Goal: Book appointment/travel/reservation

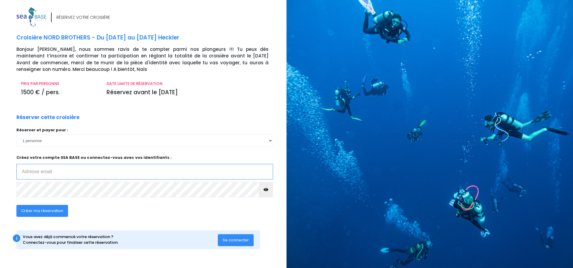
click at [50, 174] on input "email" at bounding box center [144, 172] width 257 height 16
click at [65, 172] on input "justine.cachia@gemil.com" at bounding box center [144, 172] width 257 height 16
type input "justine.cachia@gmail.com"
click at [268, 189] on icon "button" at bounding box center [266, 189] width 5 height 0
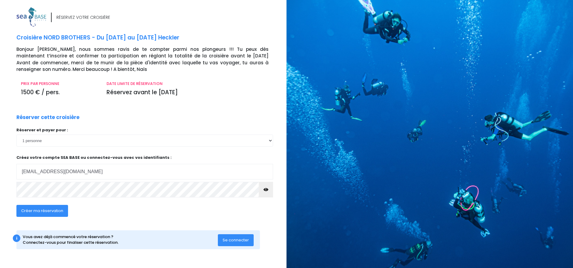
click at [46, 211] on span "Créer ma réservation" at bounding box center [42, 211] width 42 height 6
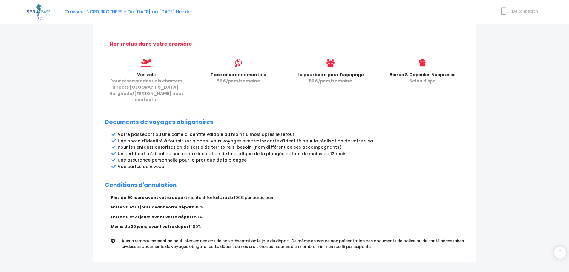
scroll to position [268, 0]
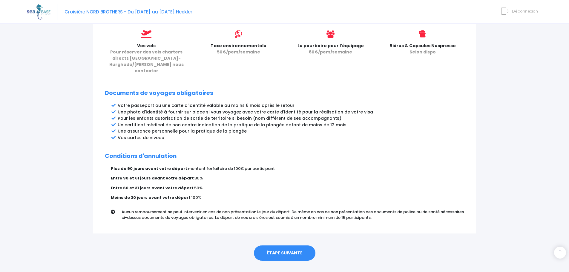
click at [287, 247] on link "ÉTAPE SUIVANTE" at bounding box center [285, 254] width 62 height 16
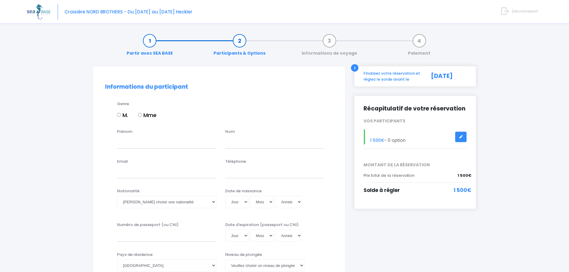
click at [138, 115] on div "M. Mme" at bounding box center [225, 116] width 216 height 10
click at [141, 115] on input "Mme" at bounding box center [140, 115] width 4 height 4
radio input "true"
click at [138, 144] on input "Prénom" at bounding box center [166, 143] width 99 height 12
click at [144, 143] on input "Prénom" at bounding box center [166, 143] width 99 height 12
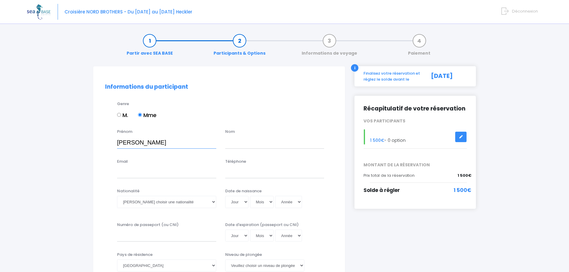
type input "Justine"
type input "CACHIA"
type input "[EMAIL_ADDRESS][DOMAIN_NAME]"
click at [232, 170] on input "Téléphone" at bounding box center [274, 172] width 99 height 12
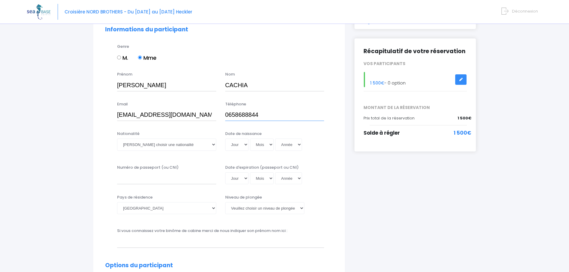
scroll to position [60, 0]
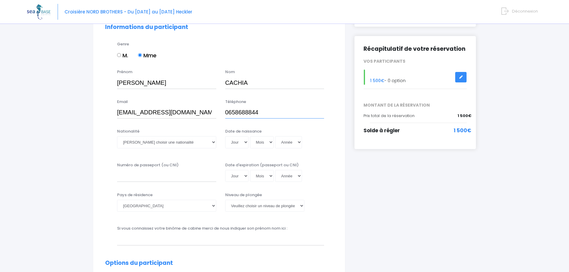
type input "0658688844"
click at [215, 144] on select "Veuillez choisir une nationalité Afghane Albanaise Algerienne Allemande America…" at bounding box center [166, 142] width 99 height 12
select select "Française"
click at [117, 136] on select "Veuillez choisir une nationalité Afghane Albanaise Algerienne Allemande America…" at bounding box center [166, 142] width 99 height 12
click at [243, 144] on select "Jour 01 02 03 04 05 06 07 08 09 10 11 12 13 14 15 16 17 18 19 20 21 22 23 24 25…" at bounding box center [236, 142] width 23 height 12
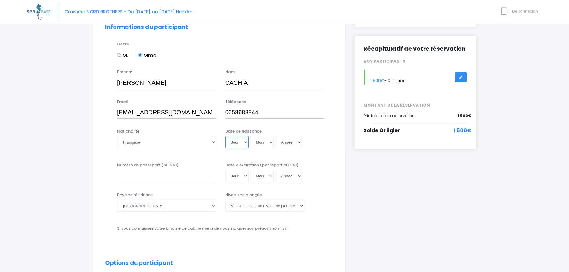
select select "09"
click at [225, 136] on select "Jour 01 02 03 04 05 06 07 08 09 10 11 12 13 14 15 16 17 18 19 20 21 22 23 24 25…" at bounding box center [236, 142] width 23 height 12
click at [269, 144] on select "Mois 01 02 03 04 05 06 07 08 09 10 11 12" at bounding box center [262, 142] width 24 height 12
select select "03"
click at [250, 136] on select "Mois 01 02 03 04 05 06 07 08 09 10 11 12" at bounding box center [262, 142] width 24 height 12
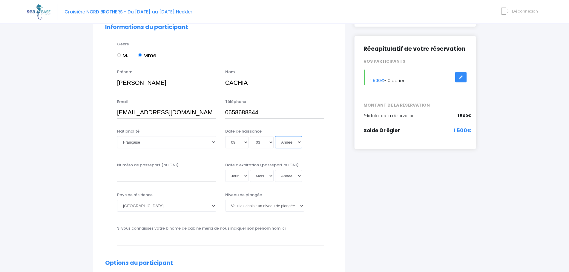
click at [290, 142] on select "Année 2045 2044 2043 2042 2041 2040 2039 2038 2037 2036 2035 2034 2033 2032 203…" at bounding box center [288, 142] width 27 height 12
select select "1995"
click at [275, 136] on select "Année 2045 2044 2043 2042 2041 2040 2039 2038 2037 2036 2035 2034 2033 2032 203…" at bounding box center [288, 142] width 27 height 12
type input "1995-03-09"
click at [164, 175] on input "Numéro de passeport (ou CNI)" at bounding box center [166, 176] width 99 height 12
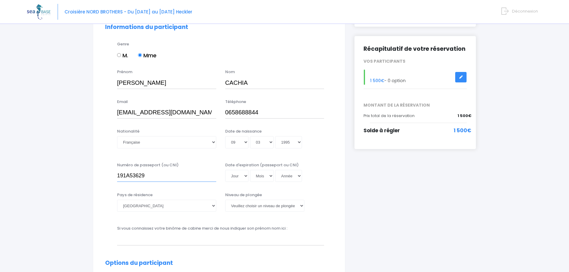
drag, startPoint x: 128, startPoint y: 175, endPoint x: 127, endPoint y: 178, distance: 3.1
click at [127, 175] on input "191A53629" at bounding box center [166, 176] width 99 height 12
type input "19IA53629"
click at [242, 177] on select "Jour 01 02 03 04 05 06 07 08 09 10 11 12 13 14 15 16 17 18 19 20 21 22 23 24 25…" at bounding box center [236, 176] width 23 height 12
select select "03"
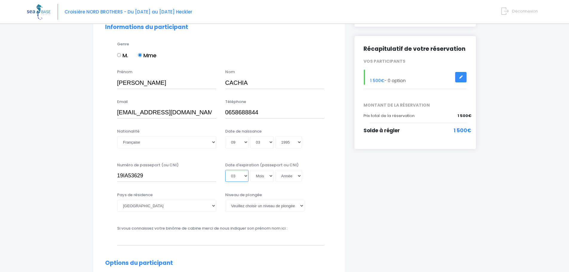
click at [225, 170] on select "Jour 01 02 03 04 05 06 07 08 09 10 11 12 13 14 15 16 17 18 19 20 21 22 23 24 25…" at bounding box center [236, 176] width 23 height 12
click at [269, 176] on select "Mois 01 02 03 04 05 06 07 08 09 10 11 12" at bounding box center [262, 176] width 24 height 12
select select "12"
click at [250, 170] on select "Mois 01 02 03 04 05 06 07 08 09 10 11 12" at bounding box center [262, 176] width 24 height 12
click at [299, 177] on select "Année 2045 2044 2043 2042 2041 2040 2039 2038 2037 2036 2035 2034 2033 2032 203…" at bounding box center [288, 176] width 27 height 12
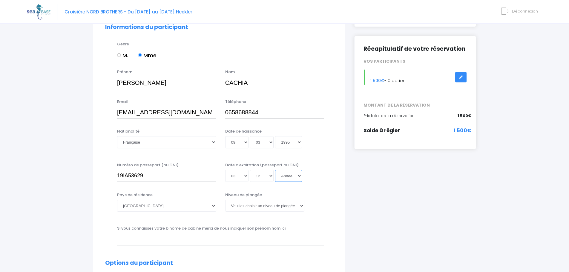
select select "2027"
click at [275, 170] on select "Année 2045 2044 2043 2042 2041 2040 2039 2038 2037 2036 2035 2034 2033 2032 203…" at bounding box center [288, 176] width 27 height 12
type input "2027-12-03"
click at [300, 177] on select "Année 2045 2044 2043 2042 2041 2040 2039 2038 2037 2036 2035 2034 2033 2032 203…" at bounding box center [288, 176] width 27 height 12
select select "2029"
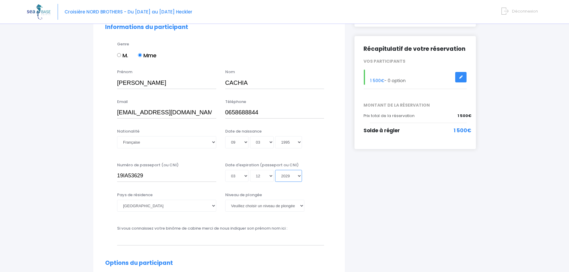
click at [275, 170] on select "Année 2045 2044 2043 2042 2041 2040 2039 2038 2037 2036 2035 2034 2033 2032 203…" at bounding box center [288, 176] width 27 height 12
type input "[DATE]"
click at [325, 172] on div "Date d'expiration (passeport ou CNI) Jour 01 02 03 04 05 06 07 08 09 10 11 12 1…" at bounding box center [275, 172] width 108 height 20
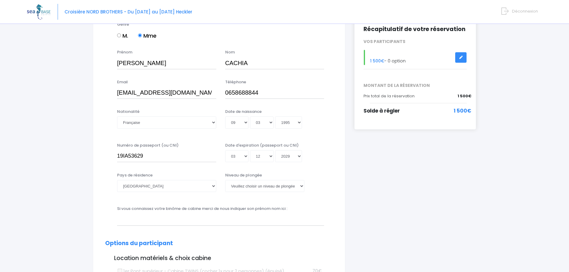
scroll to position [90, 0]
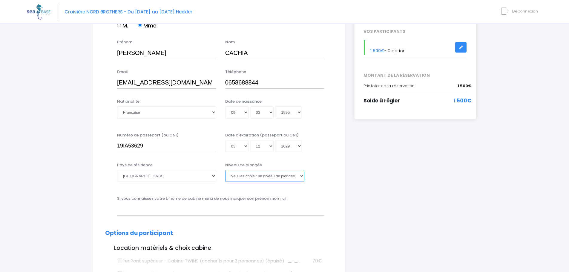
click at [300, 180] on select "Veuillez choisir un niveau de plongée Non plongeur Junior OW diver Adventure OW…" at bounding box center [264, 176] width 79 height 12
select select "N2"
click at [225, 170] on select "Veuillez choisir un niveau de plongée Non plongeur Junior OW diver Adventure OW…" at bounding box center [264, 176] width 79 height 12
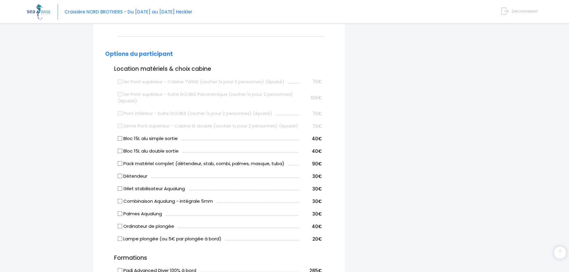
scroll to position [299, 0]
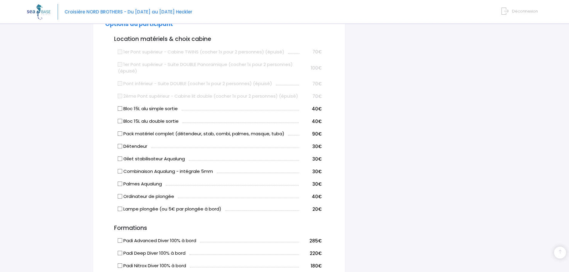
click at [119, 136] on input "Pack matériel complet (détendeur, stab, combi, palmes, masque, tuba)" at bounding box center [120, 133] width 5 height 5
checkbox input "true"
click at [119, 199] on input "Ordinateur de plongée" at bounding box center [120, 196] width 5 height 5
checkbox input "true"
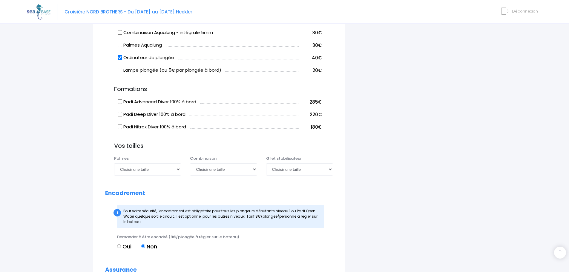
scroll to position [448, 0]
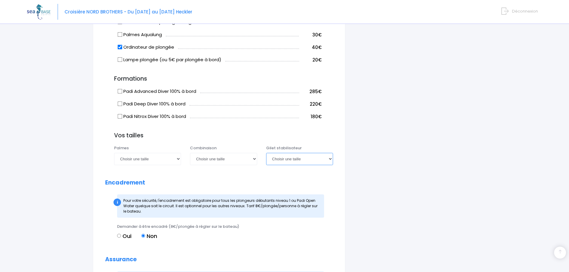
click at [330, 165] on select "Choisir une taille XXS XS S M ML L XL XXL" at bounding box center [299, 159] width 67 height 12
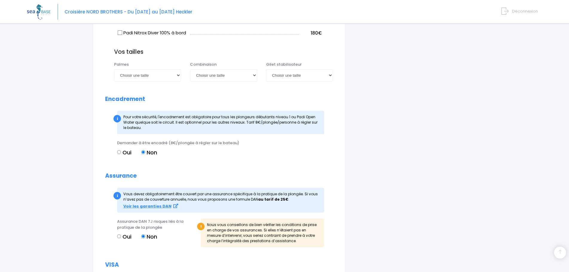
scroll to position [568, 0]
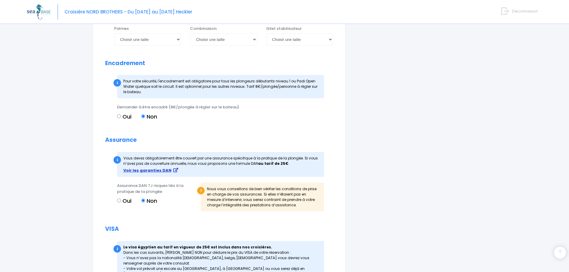
click at [165, 173] on strong "Voir les garanties DAN" at bounding box center [147, 171] width 48 height 6
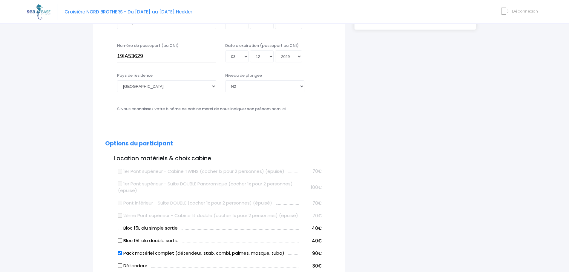
scroll to position [0, 0]
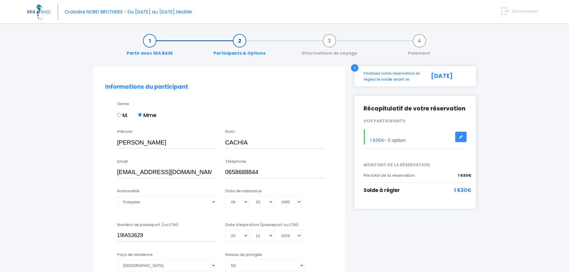
click at [456, 139] on link at bounding box center [460, 137] width 11 height 10
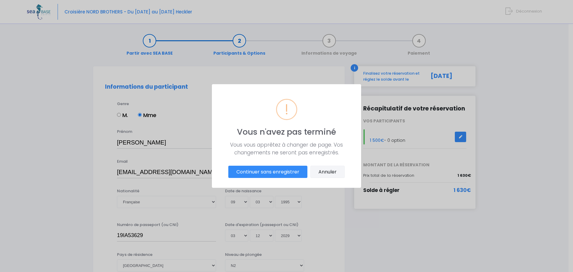
click at [324, 172] on button "Annuler" at bounding box center [328, 172] width 34 height 13
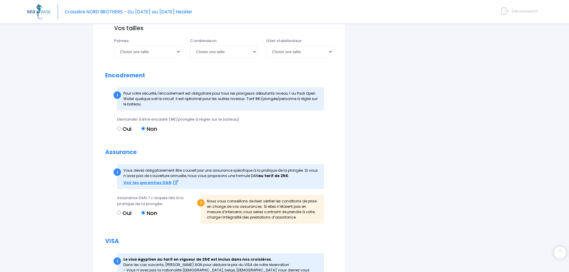
scroll to position [568, 0]
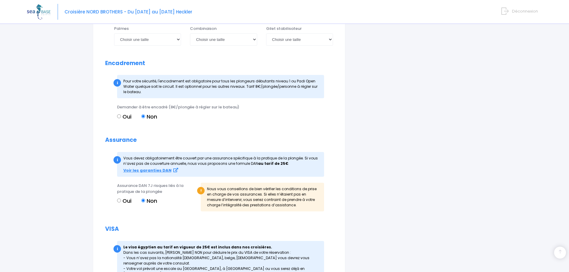
click at [122, 205] on label "Oui" at bounding box center [124, 201] width 14 height 8
click at [121, 203] on input "Oui" at bounding box center [119, 201] width 4 height 4
radio input "true"
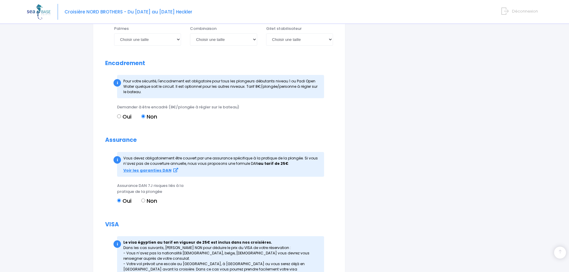
click at [145, 203] on input "Non" at bounding box center [143, 201] width 4 height 4
radio input "true"
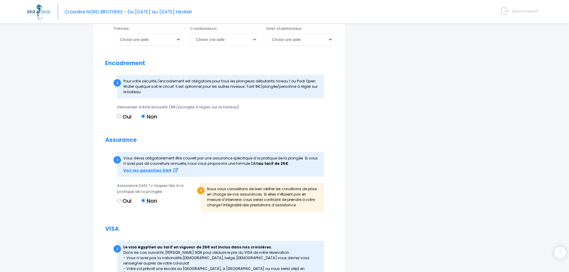
click at [118, 203] on input "Oui" at bounding box center [119, 201] width 4 height 4
radio input "true"
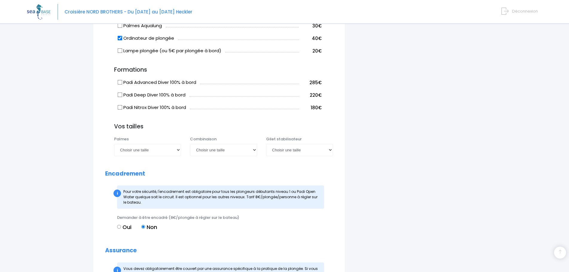
scroll to position [464, 0]
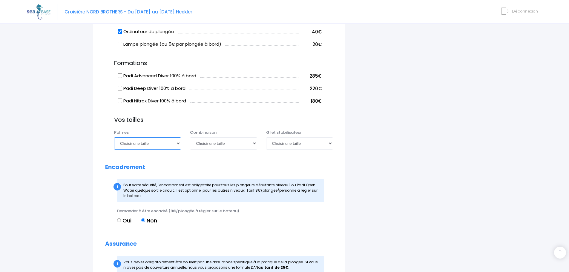
click at [177, 149] on select "Choisir une taille 36/37 38/39 40/41 42/43 44/45 46/47" at bounding box center [147, 143] width 67 height 12
click at [222, 162] on form "Informations du participant Genre M. Mme Prénom Justine Nom CACHIA !" at bounding box center [219, 16] width 228 height 793
click at [248, 149] on select "Choisir une taille XS S M ML L XL XXL" at bounding box center [223, 143] width 67 height 12
click at [280, 162] on form "Informations du participant Genre M. Mme Prénom Justine Nom CACHIA !" at bounding box center [219, 16] width 228 height 793
click at [452, 192] on div "i Finalisez votre réservation et réglez le solde avant le 30/08/2025 Récapitula…" at bounding box center [415, 12] width 131 height 820
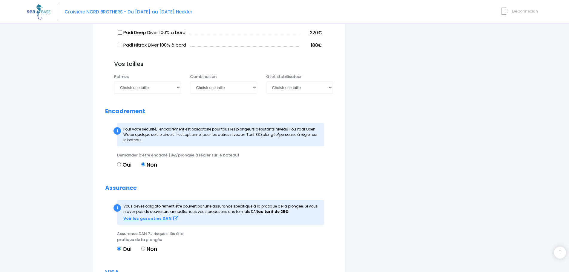
scroll to position [523, 0]
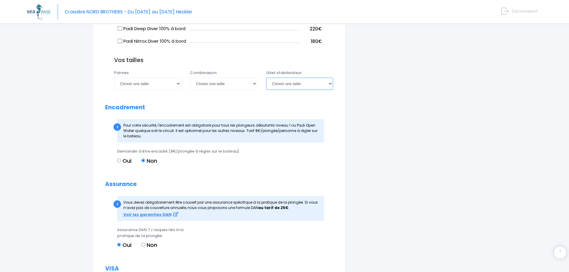
click at [297, 90] on select "Choisir une taille XXS XS S M ML L XL XXL" at bounding box center [299, 84] width 67 height 12
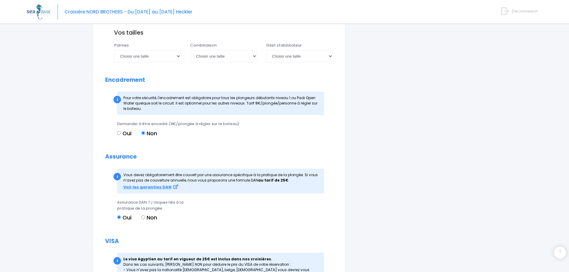
scroll to position [464, 0]
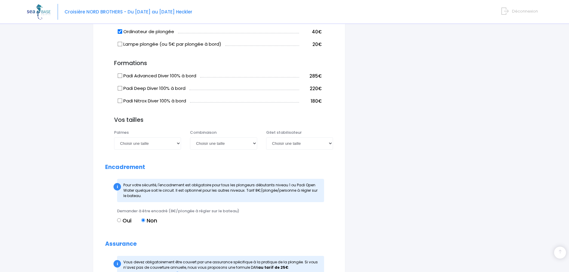
click at [399, 183] on div "i Finalisez votre réservation et réglez le solde avant le 30/08/2025 Récapitula…" at bounding box center [415, 12] width 131 height 820
click at [422, 136] on div "i Finalisez votre réservation et réglez le solde avant le 30/08/2025 Récapitula…" at bounding box center [415, 12] width 131 height 820
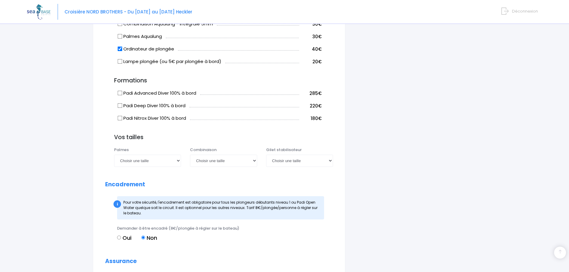
scroll to position [478, 0]
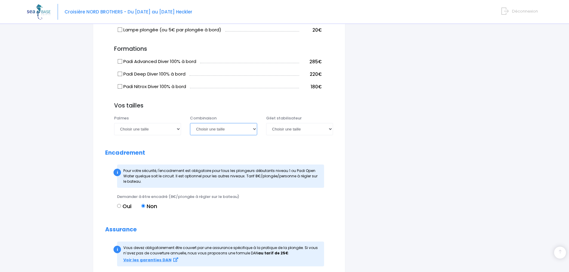
click at [254, 135] on select "Choisir une taille XS S M ML L XL XXL" at bounding box center [223, 129] width 67 height 12
click at [330, 135] on select "Choisir une taille XXS XS S M ML L XL XXL" at bounding box center [299, 129] width 67 height 12
click at [251, 135] on select "Choisir une taille XS S M ML L XL XXL" at bounding box center [223, 129] width 67 height 12
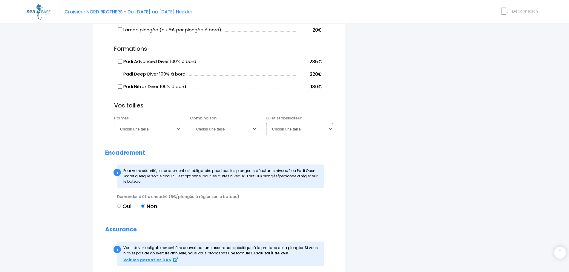
click at [329, 135] on select "Choisir une taille XXS XS S M ML L XL XXL" at bounding box center [299, 129] width 67 height 12
click at [319, 130] on select "Choisir une taille XXS XS S M ML L XL XXL" at bounding box center [299, 129] width 67 height 12
select select "S"
click at [266, 130] on select "Choisir une taille XXS XS S M ML L XL XXL" at bounding box center [299, 129] width 67 height 12
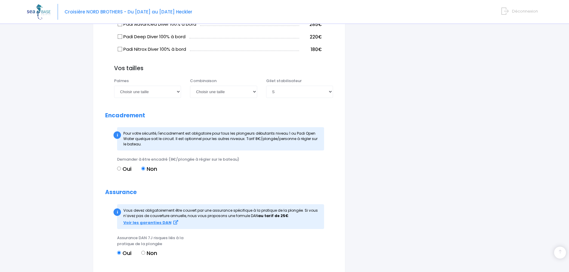
scroll to position [448, 0]
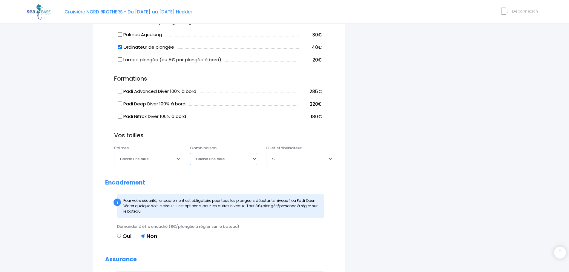
click at [211, 164] on select "Choisir une taille XS S M ML L XL XXL" at bounding box center [223, 159] width 67 height 12
select select "M"
click at [190, 160] on select "Choisir une taille XS S M ML L XL XXL" at bounding box center [223, 159] width 67 height 12
click at [134, 165] on select "Choisir une taille 36/37 38/39 40/41 42/43 44/45 46/47" at bounding box center [147, 159] width 67 height 12
select select "40/41"
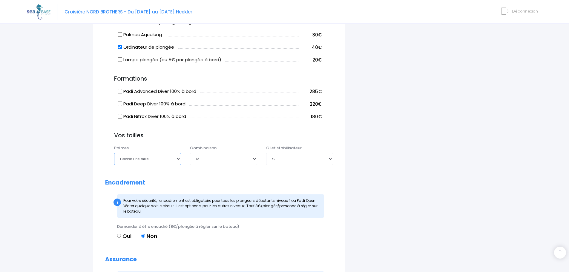
click at [114, 160] on select "Choisir une taille 36/37 38/39 40/41 42/43 44/45 46/47" at bounding box center [147, 159] width 67 height 12
click at [54, 147] on div "Partir avec SEA BASE Participants & Options Informations de voyage Paiement Inf…" at bounding box center [284, 35] width 515 height 910
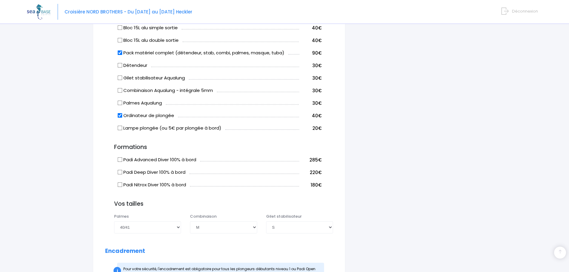
scroll to position [388, 0]
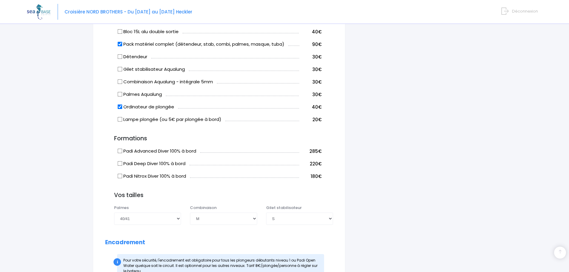
click at [122, 122] on input "Lampe plongée (ou 5€ par plongée à bord)" at bounding box center [120, 119] width 5 height 5
checkbox input "true"
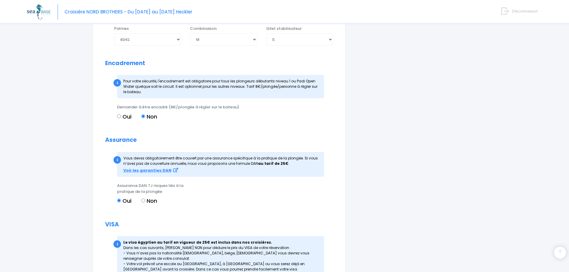
scroll to position [597, 0]
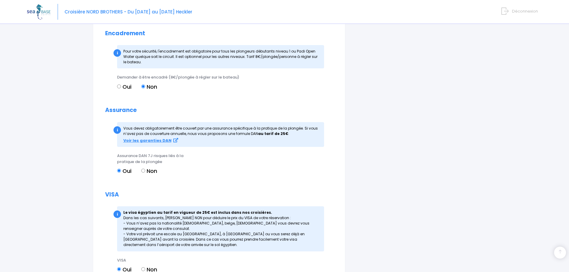
click at [119, 88] on input "Oui" at bounding box center [119, 87] width 4 height 4
radio input "true"
click at [144, 88] on input "Non" at bounding box center [143, 87] width 4 height 4
radio input "true"
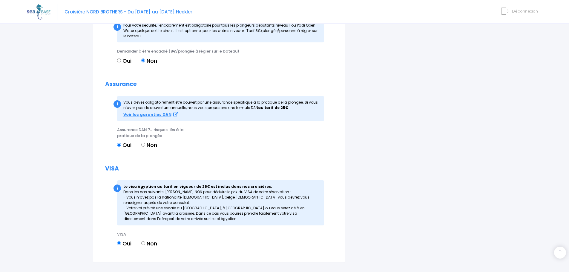
scroll to position [673, 0]
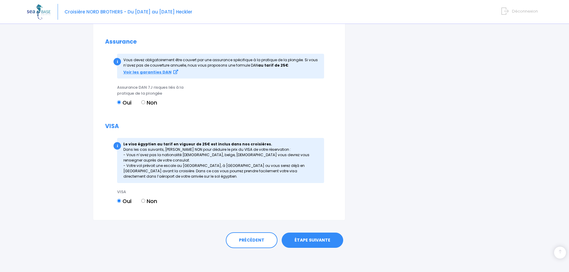
click at [312, 243] on link "ÉTAPE SUIVANTE" at bounding box center [313, 241] width 62 height 16
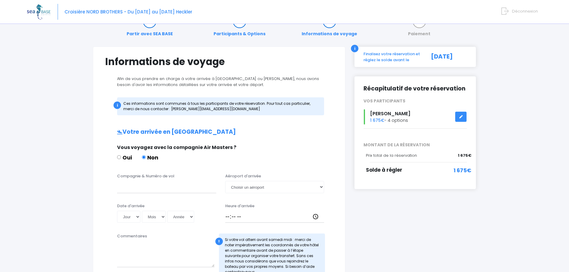
scroll to position [30, 0]
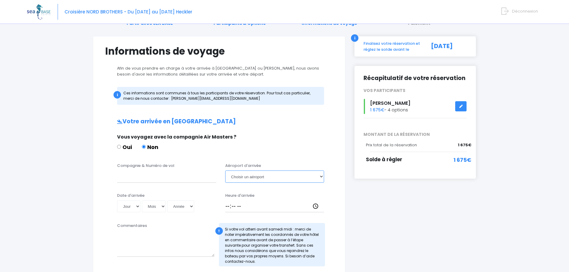
click at [319, 175] on select "Choisir un aéroport [GEOGRAPHIC_DATA][PERSON_NAME]" at bounding box center [274, 177] width 99 height 12
select select "Hurghada"
click at [225, 171] on select "Choisir un aéroport [GEOGRAPHIC_DATA][PERSON_NAME]" at bounding box center [274, 177] width 99 height 12
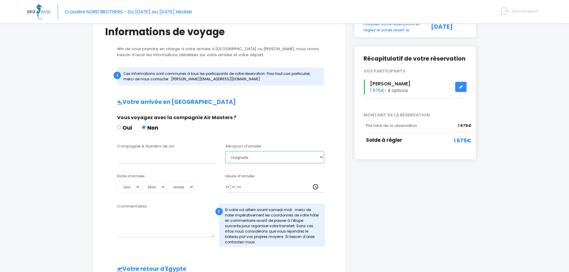
scroll to position [60, 0]
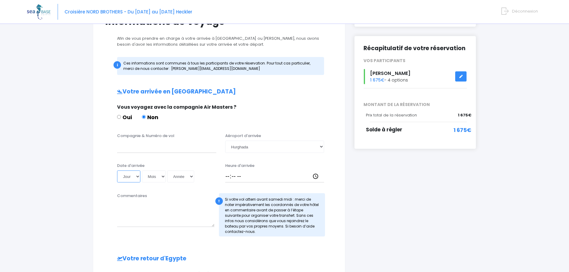
click at [137, 177] on select "Jour 01 02 03 04 05 06 07 08 09 10 11 12 13 14 15 16 17 18 19 20 21 22 23 24 25…" at bounding box center [128, 177] width 23 height 12
click at [84, 185] on div "Partir avec SEA BASE Participants & Options Informations de voyage Paiement Inf…" at bounding box center [284, 216] width 515 height 497
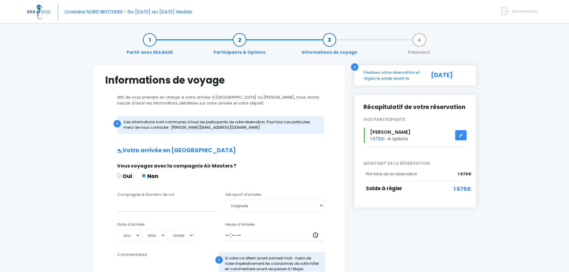
scroll to position [0, 0]
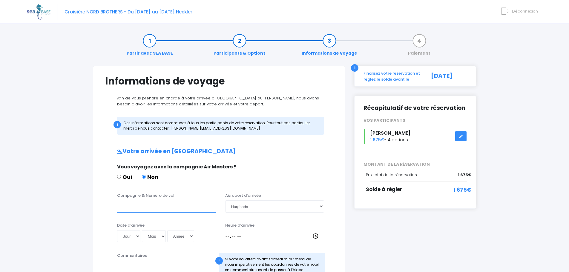
click at [146, 210] on input "Compagnie & Numéro de vol" at bounding box center [166, 206] width 99 height 12
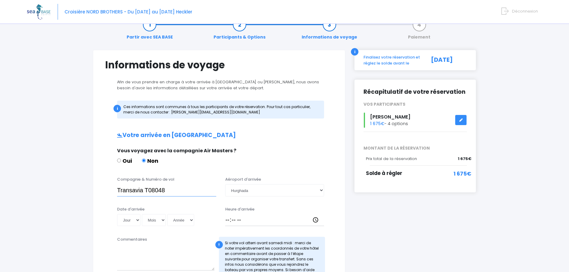
scroll to position [30, 0]
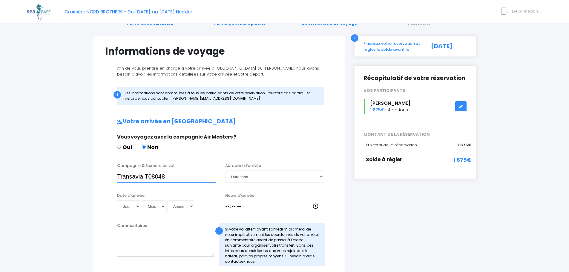
type input "Transavia T08048"
click at [135, 206] on select "Jour 01 02 03 04 05 06 07 08 09 10 11 12 13 14 15 16 17 18 19 20 21 22 23 24 25…" at bounding box center [128, 206] width 23 height 12
select select "18"
click at [117, 200] on select "Jour 01 02 03 04 05 06 07 08 09 10 11 12 13 14 15 16 17 18 19 20 21 22 23 24 25…" at bounding box center [128, 206] width 23 height 12
click at [164, 208] on select "Mois 01 02 03 04 05 06 07 08 09 10 11 12" at bounding box center [154, 206] width 24 height 12
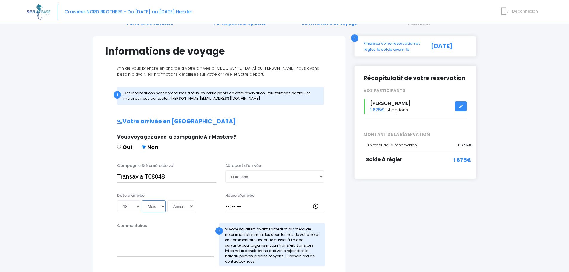
select select "10"
click at [142, 200] on select "Mois 01 02 03 04 05 06 07 08 09 10 11 12" at bounding box center [154, 206] width 24 height 12
click at [187, 206] on select "Année 2045 2044 2043 2042 2041 2040 2039 2038 2037 2036 2035 2034 2033 2032 203…" at bounding box center [180, 206] width 27 height 12
select select "2025"
click at [167, 200] on select "Année 2045 2044 2043 2042 2041 2040 2039 2038 2037 2036 2035 2034 2033 2032 203…" at bounding box center [180, 206] width 27 height 12
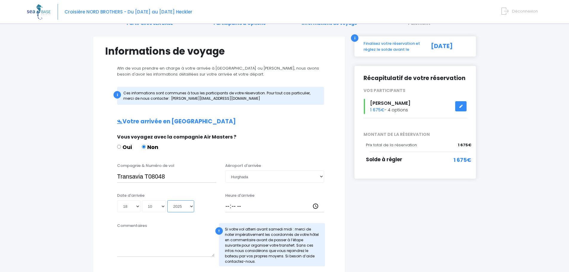
type input "2025-10-18"
click at [251, 207] on input "Heure d'arrivée" at bounding box center [274, 206] width 99 height 12
click at [314, 206] on input "Heure d'arrivée" at bounding box center [274, 206] width 99 height 12
click at [381, 219] on div "i Finalisez votre réservation et réglez le solde avant le 30/08/2025 Récapitula…" at bounding box center [415, 239] width 131 height 407
click at [314, 205] on input "13:44" at bounding box center [274, 206] width 99 height 12
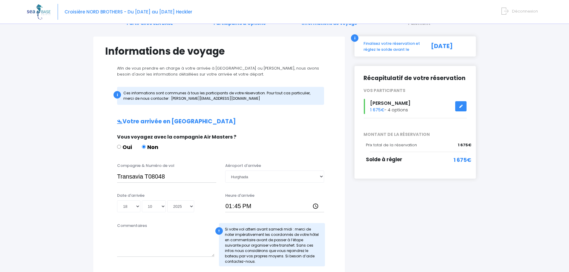
type input "13:45"
click at [366, 216] on div "i Finalisez votre réservation et réglez le solde avant le 30/08/2025 Récapitula…" at bounding box center [415, 239] width 131 height 407
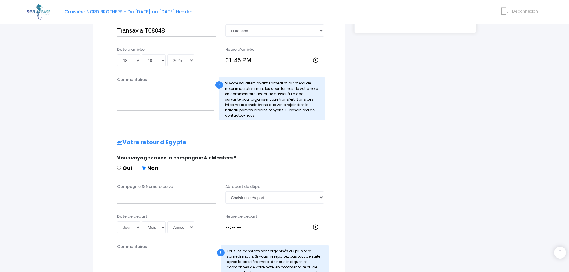
scroll to position [179, 0]
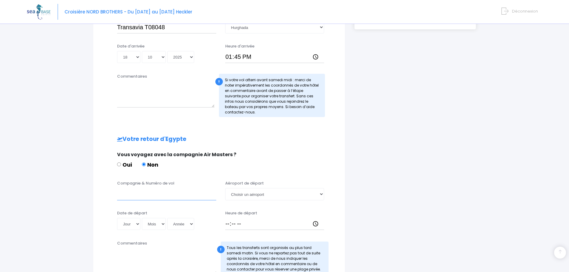
click at [140, 197] on input "Compagnie & Numéro de vol" at bounding box center [166, 194] width 99 height 12
type input "Transavia T08049"
click at [254, 193] on select "Choisir un aéroport Hurghada Marsa Alam" at bounding box center [274, 194] width 99 height 12
select select "Hurghada"
click at [225, 188] on select "Choisir un aéroport Hurghada Marsa Alam" at bounding box center [274, 194] width 99 height 12
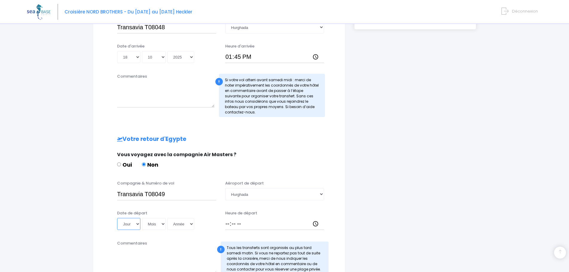
click at [136, 224] on select "Jour 01 02 03 04 05 06 07 08 09 10 11 12 13 14 15 16 17 18 19 20 21 22 23 24 25…" at bounding box center [128, 224] width 23 height 12
click at [117, 218] on select "Jour 01 02 03 04 05 06 07 08 09 10 11 12 13 14 15 16 17 18 19 20 21 22 23 24 25…" at bounding box center [128, 224] width 23 height 12
click at [138, 224] on select "Jour 01 02 03 04 05 06 07 08 09 10 11 12 13 14 15 16 17 18 19 20 21 22 23 24 25…" at bounding box center [128, 224] width 23 height 12
select select "25"
click at [117, 218] on select "Jour 01 02 03 04 05 06 07 08 09 10 11 12 13 14 15 16 17 18 19 20 21 22 23 24 25…" at bounding box center [128, 224] width 23 height 12
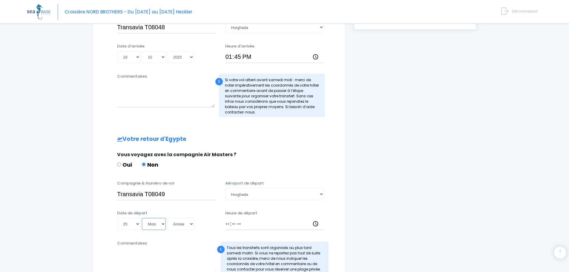
click at [162, 223] on select "Mois 01 02 03 04 05 06 07 08 09 10 11 12" at bounding box center [154, 224] width 24 height 12
select select "10"
click at [142, 218] on select "Mois 01 02 03 04 05 06 07 08 09 10 11 12" at bounding box center [154, 224] width 24 height 12
click at [188, 224] on select "Année 2045 2044 2043 2042 2041 2040 2039 2038 2037 2036 2035 2034 2033 2032 203…" at bounding box center [180, 224] width 27 height 12
select select "2025"
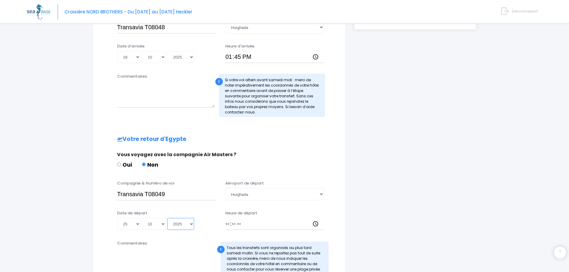
click at [167, 218] on select "Année 2045 2044 2043 2042 2041 2040 2039 2038 2037 2036 2035 2034 2033 2032 203…" at bounding box center [180, 224] width 27 height 12
type input "[DATE]"
click at [314, 223] on input "Heure de départ" at bounding box center [274, 224] width 99 height 12
type input "14:40"
click at [357, 196] on div "i Finalisez votre réservation et réglez le solde avant le 30/08/2025 Récapitula…" at bounding box center [415, 90] width 131 height 407
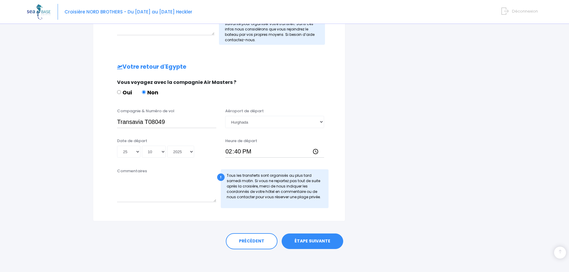
scroll to position [253, 0]
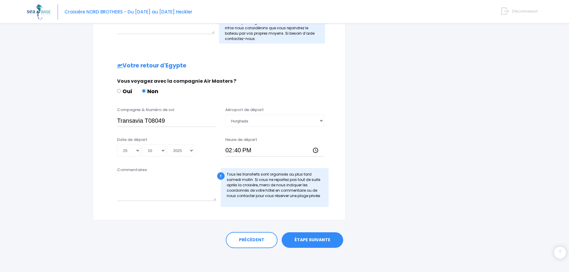
click at [328, 244] on link "ÉTAPE SUIVANTE" at bounding box center [313, 240] width 62 height 16
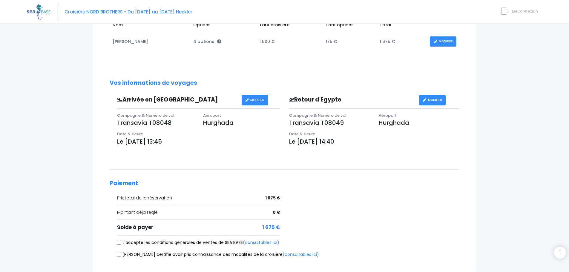
scroll to position [149, 0]
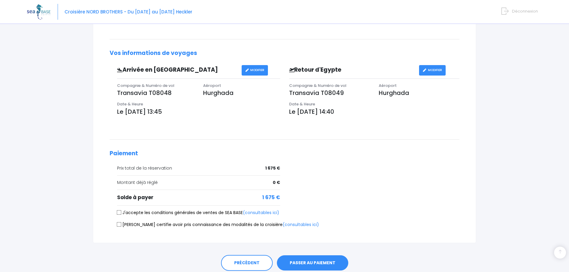
click at [121, 212] on input "J'accepte les conditions générales de ventes de SEA BASE (consultables ici)" at bounding box center [119, 212] width 5 height 5
checkbox input "true"
click at [118, 221] on form "J'accepte les conditions générales de ventes de SEA BASE (consultables ici) Je …" at bounding box center [285, 220] width 350 height 20
click at [118, 224] on input "Je certifie avoir pris connaissance des modalités de la croisière (consultables…" at bounding box center [119, 224] width 5 height 5
checkbox input "true"
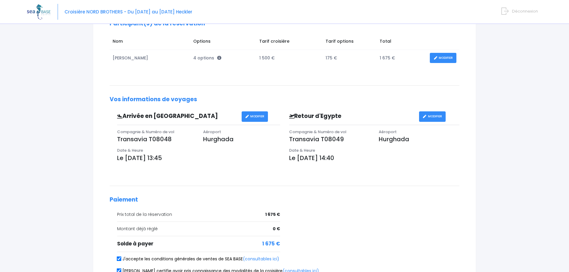
scroll to position [30, 0]
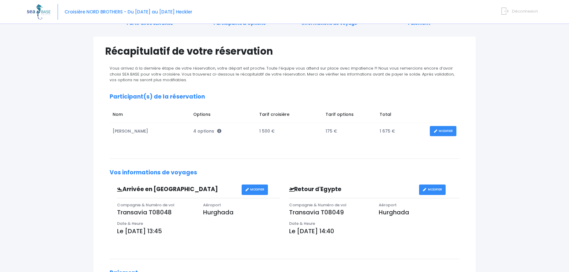
click at [442, 130] on link "MODIFIER" at bounding box center [443, 131] width 27 height 10
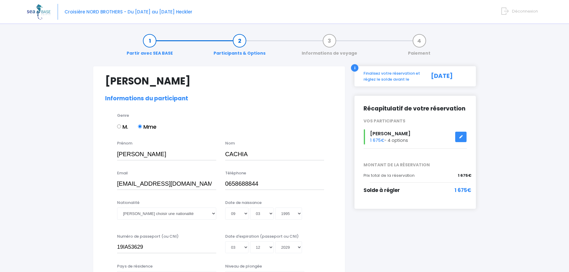
select select "N2"
select select "40/41"
select select "M"
select select "S"
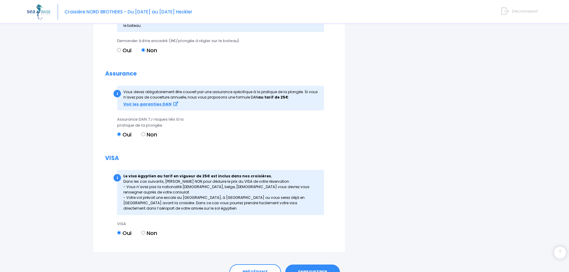
scroll to position [684, 0]
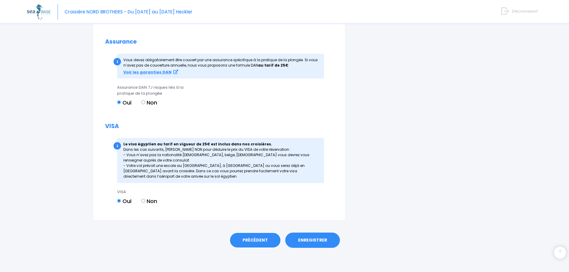
click at [254, 241] on link "PRÉCÉDENT" at bounding box center [255, 240] width 52 height 16
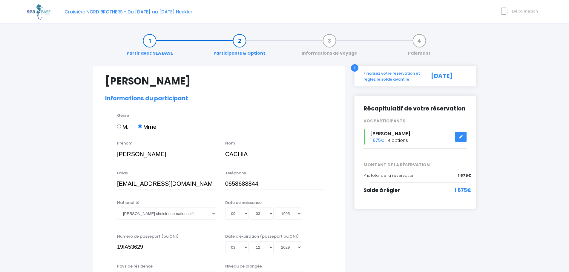
select select "N2"
select select "40/41"
select select "M"
select select "S"
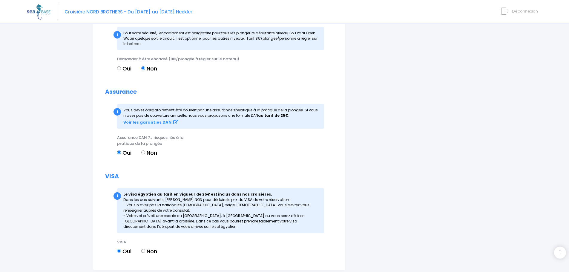
scroll to position [684, 0]
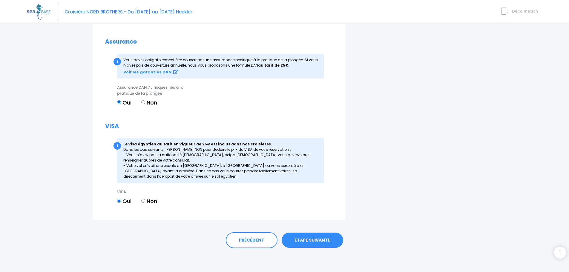
click at [322, 243] on link "ÉTAPE SUIVANTE" at bounding box center [313, 241] width 62 height 16
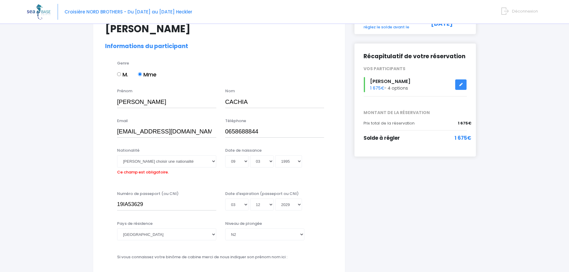
scroll to position [60, 0]
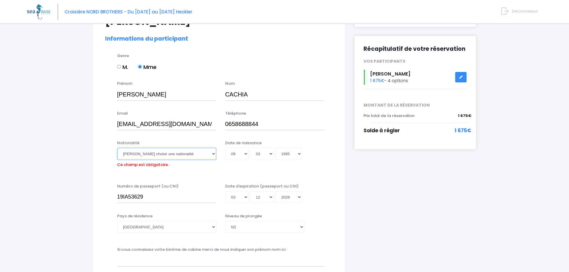
click at [212, 151] on select "Veuillez choisir une nationalité [DEMOGRAPHIC_DATA] Algerienne Allemande [GEOGR…" at bounding box center [166, 154] width 99 height 12
select select "Française"
click at [117, 148] on select "Veuillez choisir une nationalité [DEMOGRAPHIC_DATA] Algerienne Allemande [GEOGR…" at bounding box center [166, 154] width 99 height 12
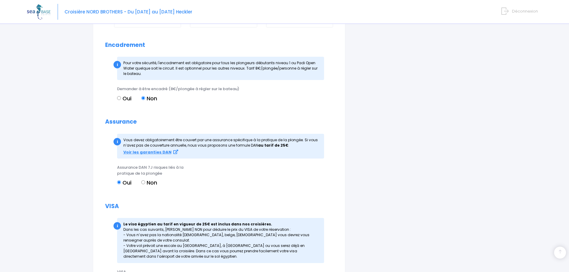
scroll to position [684, 0]
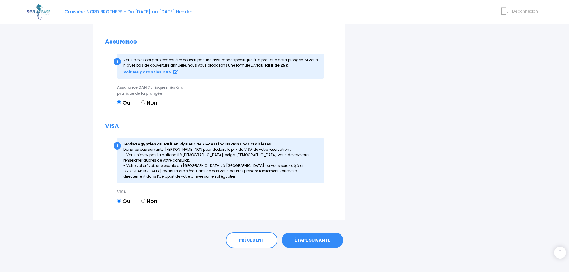
click at [319, 240] on link "ÉTAPE SUIVANTE" at bounding box center [313, 241] width 62 height 16
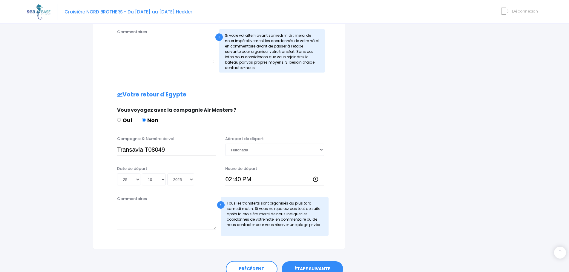
scroll to position [253, 0]
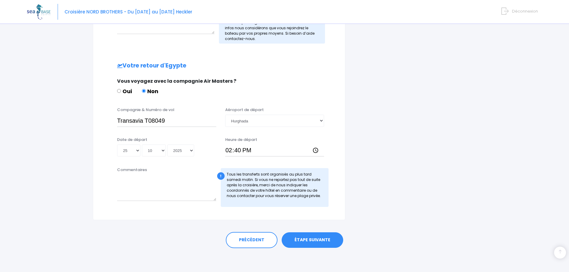
click at [330, 246] on link "ÉTAPE SUIVANTE" at bounding box center [313, 240] width 62 height 16
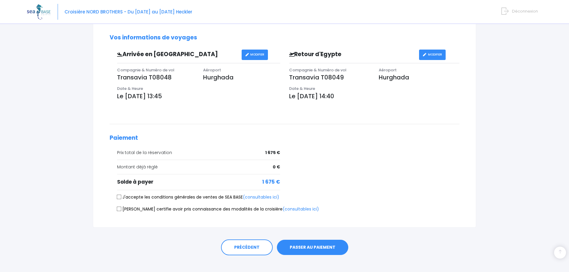
scroll to position [172, 0]
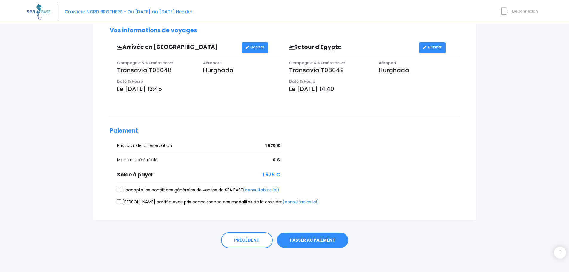
click at [313, 244] on button "PASSER AU PAIEMENT" at bounding box center [312, 241] width 71 height 16
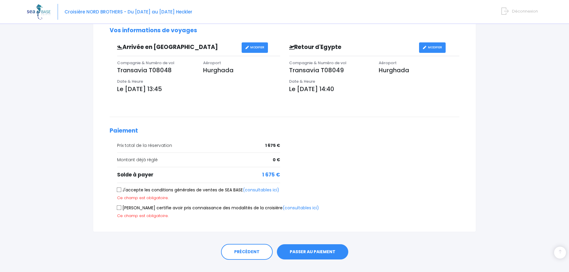
scroll to position [184, 0]
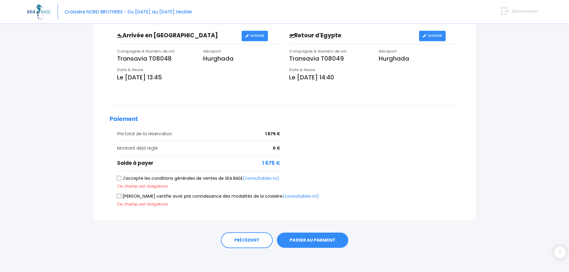
drag, startPoint x: 122, startPoint y: 179, endPoint x: 119, endPoint y: 183, distance: 4.4
click at [122, 179] on label "J'accepte les conditions générales de ventes de SEA BASE (consultables ici)" at bounding box center [198, 178] width 162 height 6
click at [122, 179] on input "J'accepte les conditions générales de ventes de SEA BASE (consultables ici)" at bounding box center [119, 178] width 5 height 5
checkbox input "true"
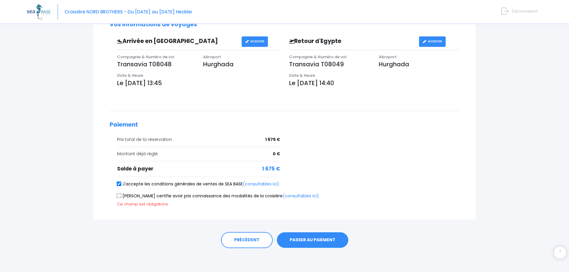
click at [118, 197] on input "Je certifie avoir pris connaissance des modalités de la croisière (consultables…" at bounding box center [119, 196] width 5 height 5
checkbox input "true"
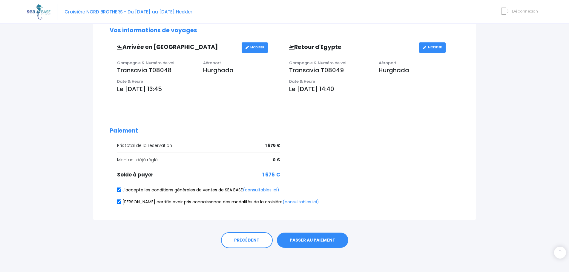
scroll to position [172, 0]
click at [331, 235] on button "PASSER AU PAIEMENT" at bounding box center [312, 241] width 71 height 16
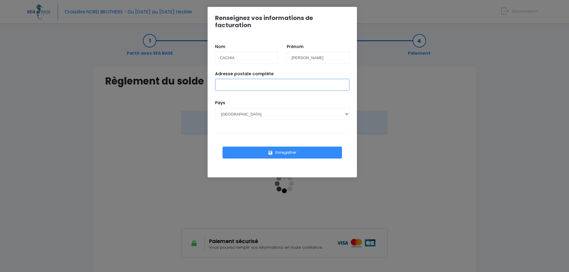
click at [225, 81] on input "Adresse postale complète" at bounding box center [282, 85] width 134 height 12
click at [274, 79] on input "[STREET_ADDRESS]" at bounding box center [282, 85] width 134 height 12
click at [253, 79] on input "[STREET_ADDRESS]" at bounding box center [282, 85] width 134 height 12
drag, startPoint x: 251, startPoint y: 79, endPoint x: 239, endPoint y: 83, distance: 12.8
click at [239, 83] on input "[STREET_ADDRESS]" at bounding box center [282, 85] width 134 height 12
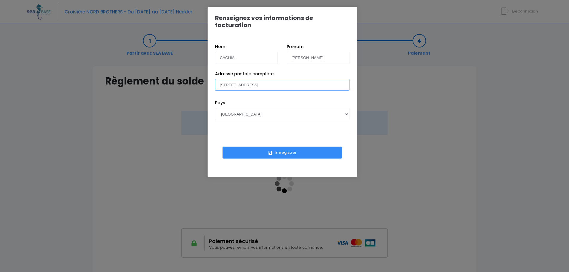
type input "[STREET_ADDRESS]"
click at [278, 147] on button "Enregistrer" at bounding box center [282, 153] width 119 height 12
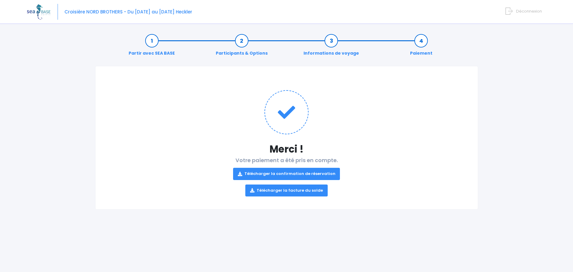
click at [312, 168] on link "Télécharger la confirmation de réservation" at bounding box center [286, 174] width 107 height 12
click at [516, 10] on form "Déconnexion" at bounding box center [525, 10] width 34 height 7
click at [528, 11] on span "Déconnexion" at bounding box center [529, 11] width 26 height 6
